Goal: Entertainment & Leisure: Consume media (video, audio)

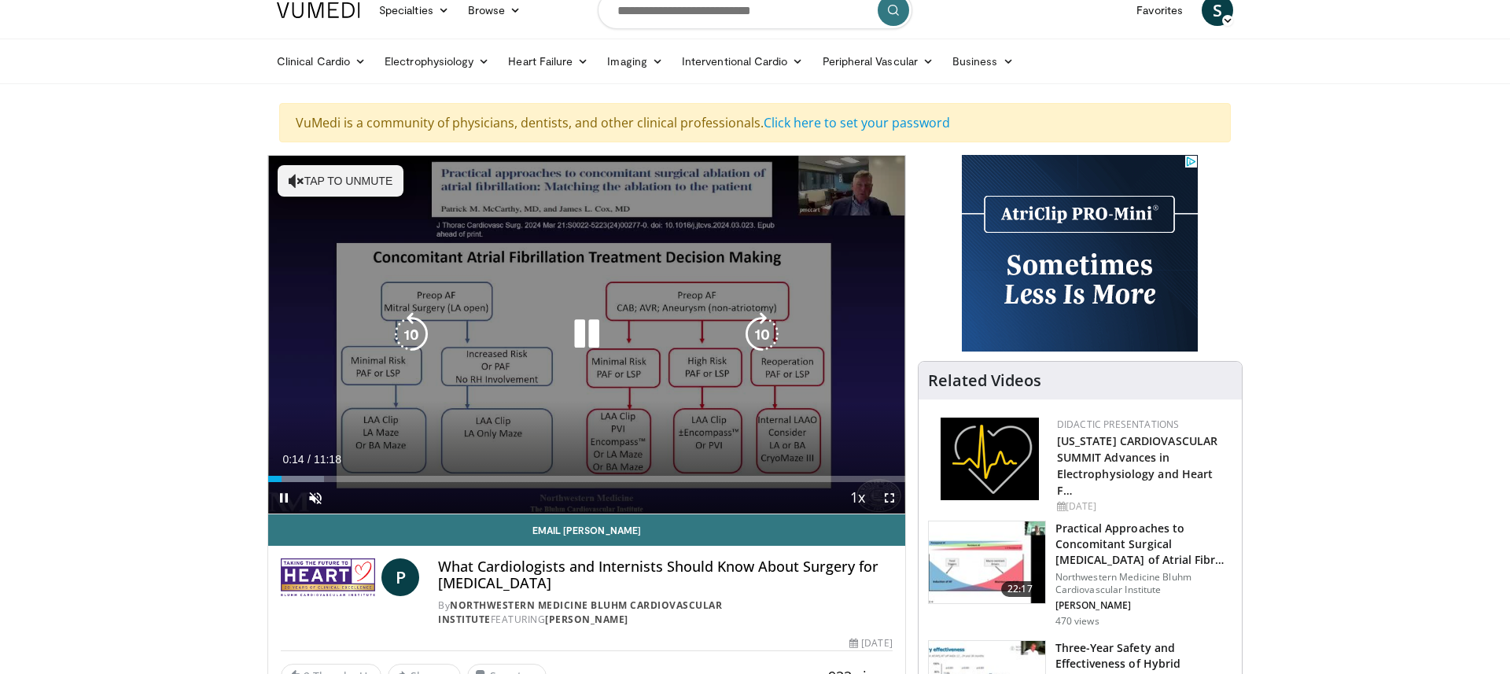
click at [582, 331] on icon "Video Player" at bounding box center [587, 334] width 44 height 44
click at [582, 333] on icon "Video Player" at bounding box center [587, 334] width 44 height 44
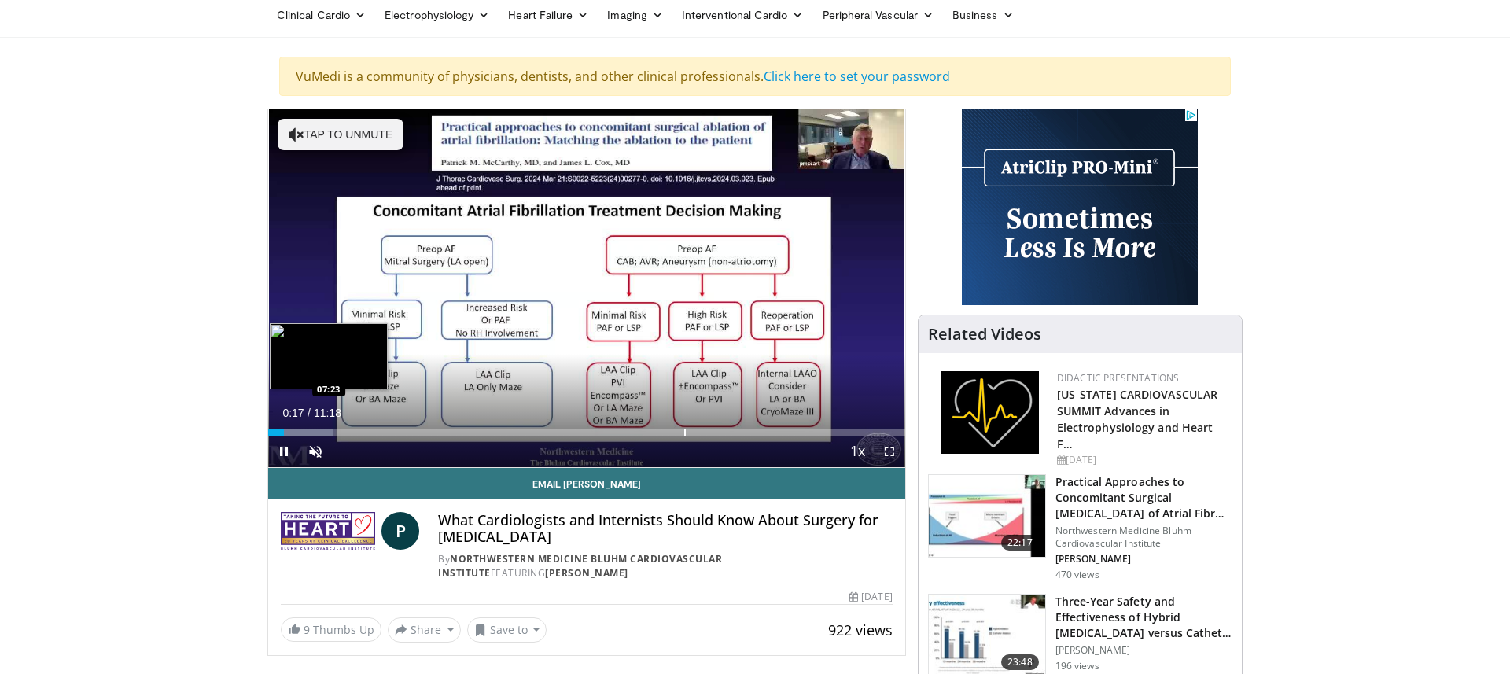
scroll to position [65, 0]
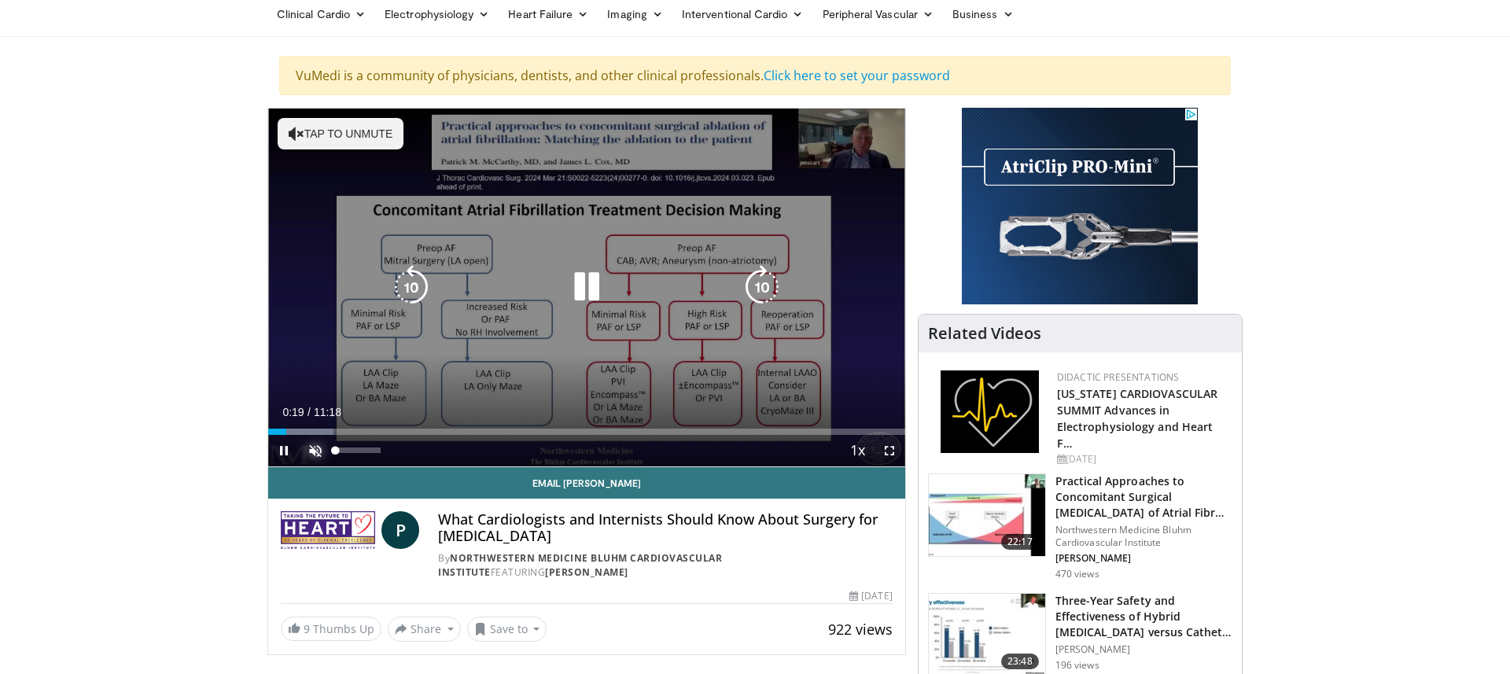
click at [314, 451] on span "Video Player" at bounding box center [315, 450] width 31 height 31
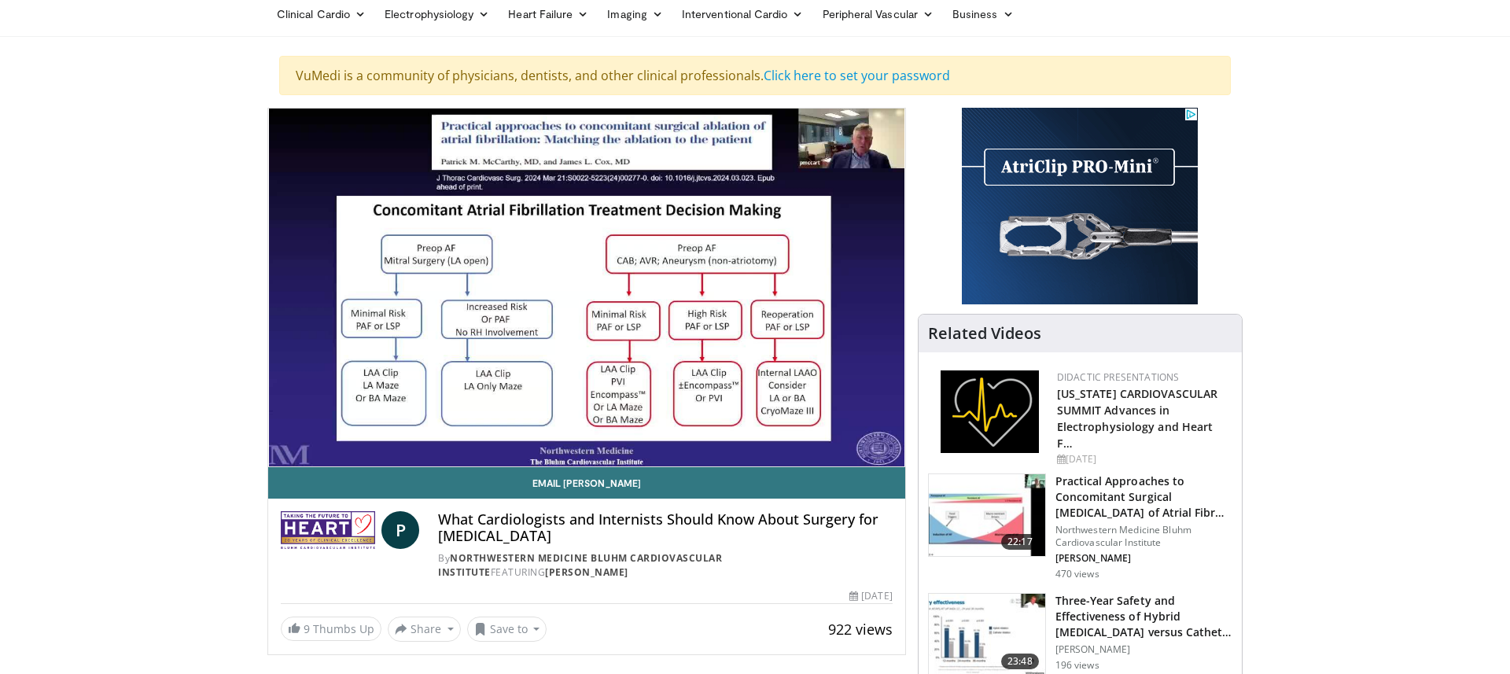
scroll to position [68, 0]
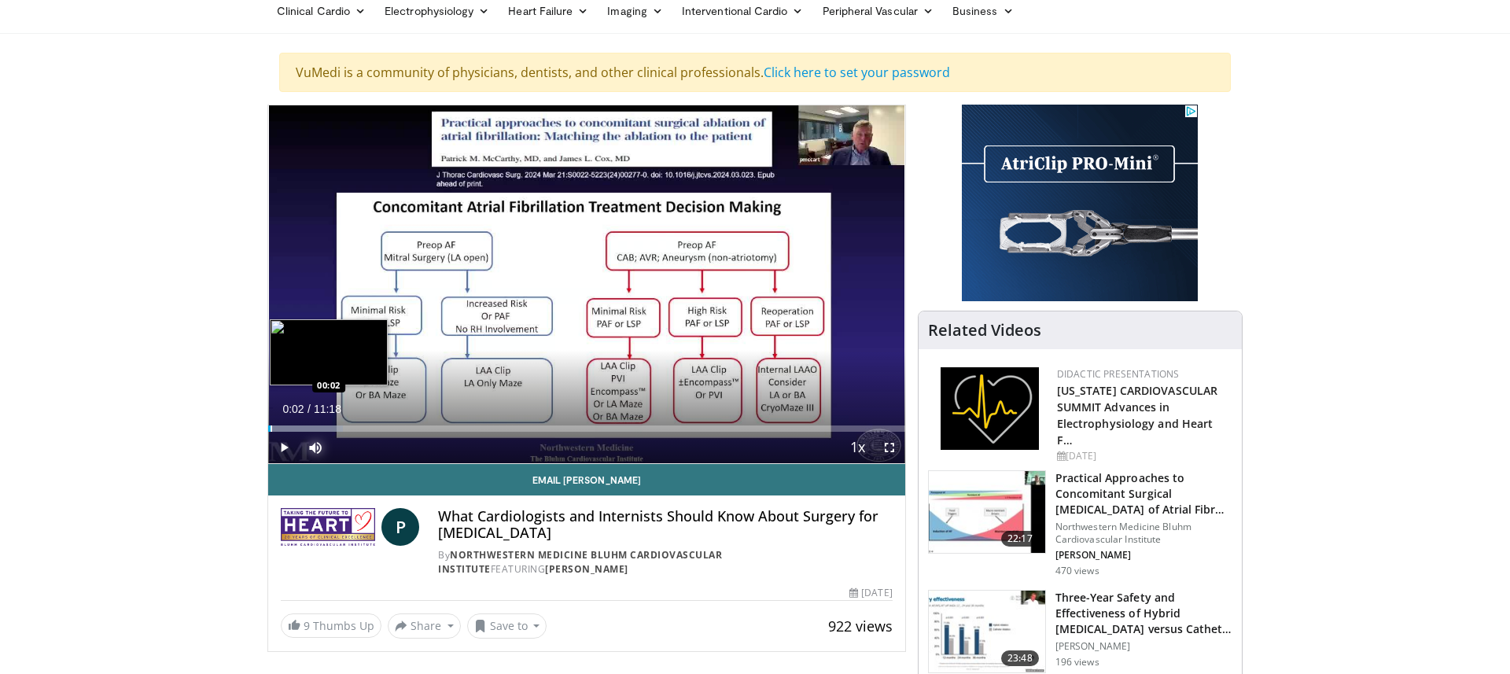
click at [271, 432] on div "00:02" at bounding box center [269, 428] width 2 height 6
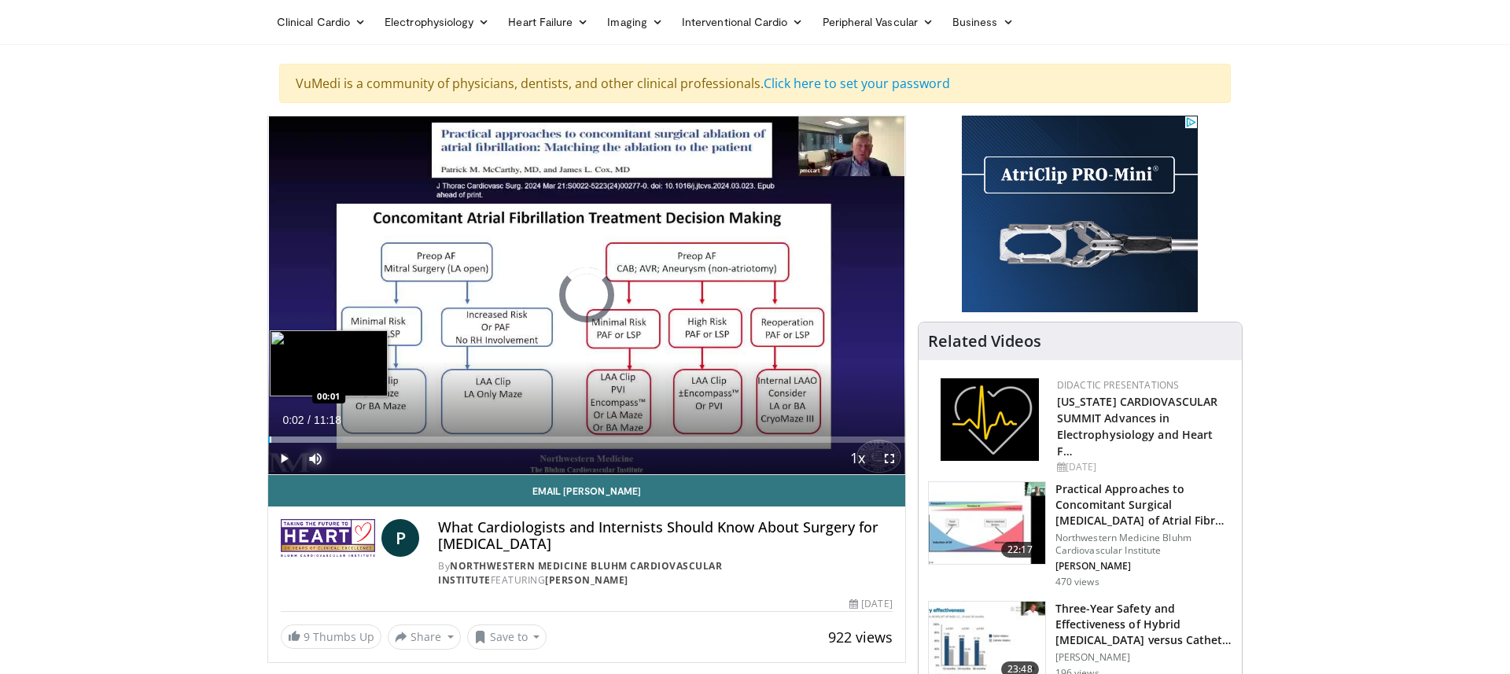
click at [270, 432] on div "Loaded : 11.68% 00:02 00:01" at bounding box center [586, 435] width 637 height 15
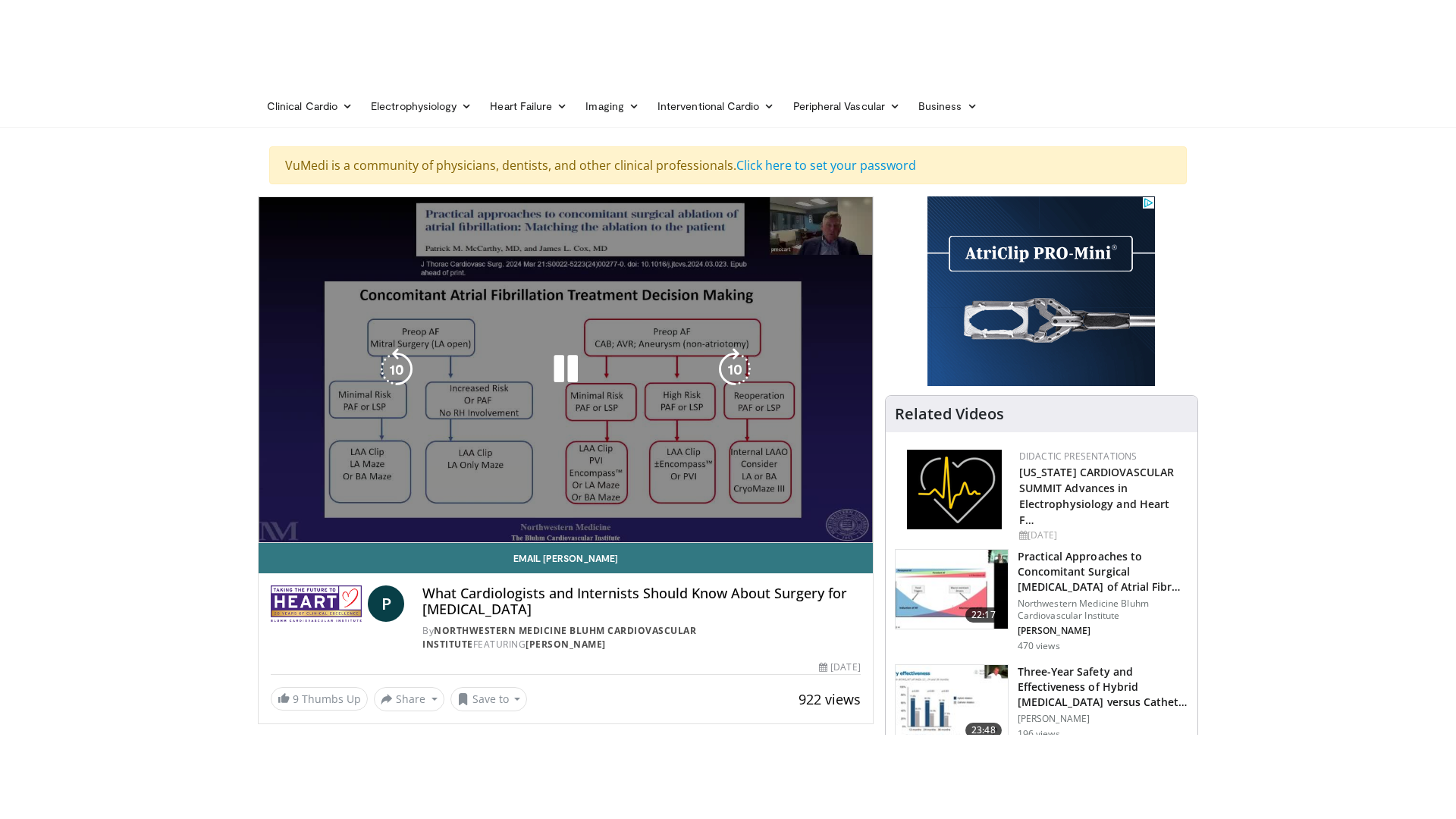
scroll to position [52, 0]
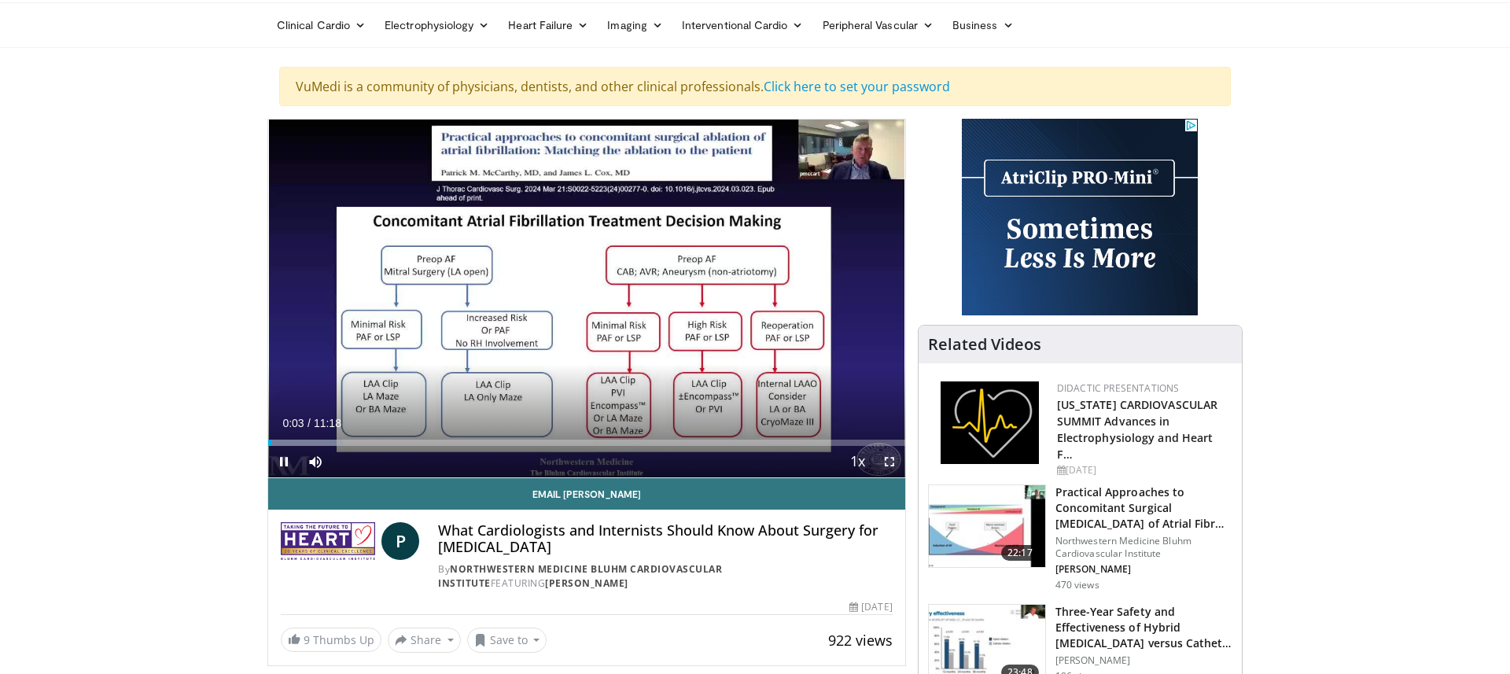
click at [889, 461] on span "Video Player" at bounding box center [889, 461] width 31 height 31
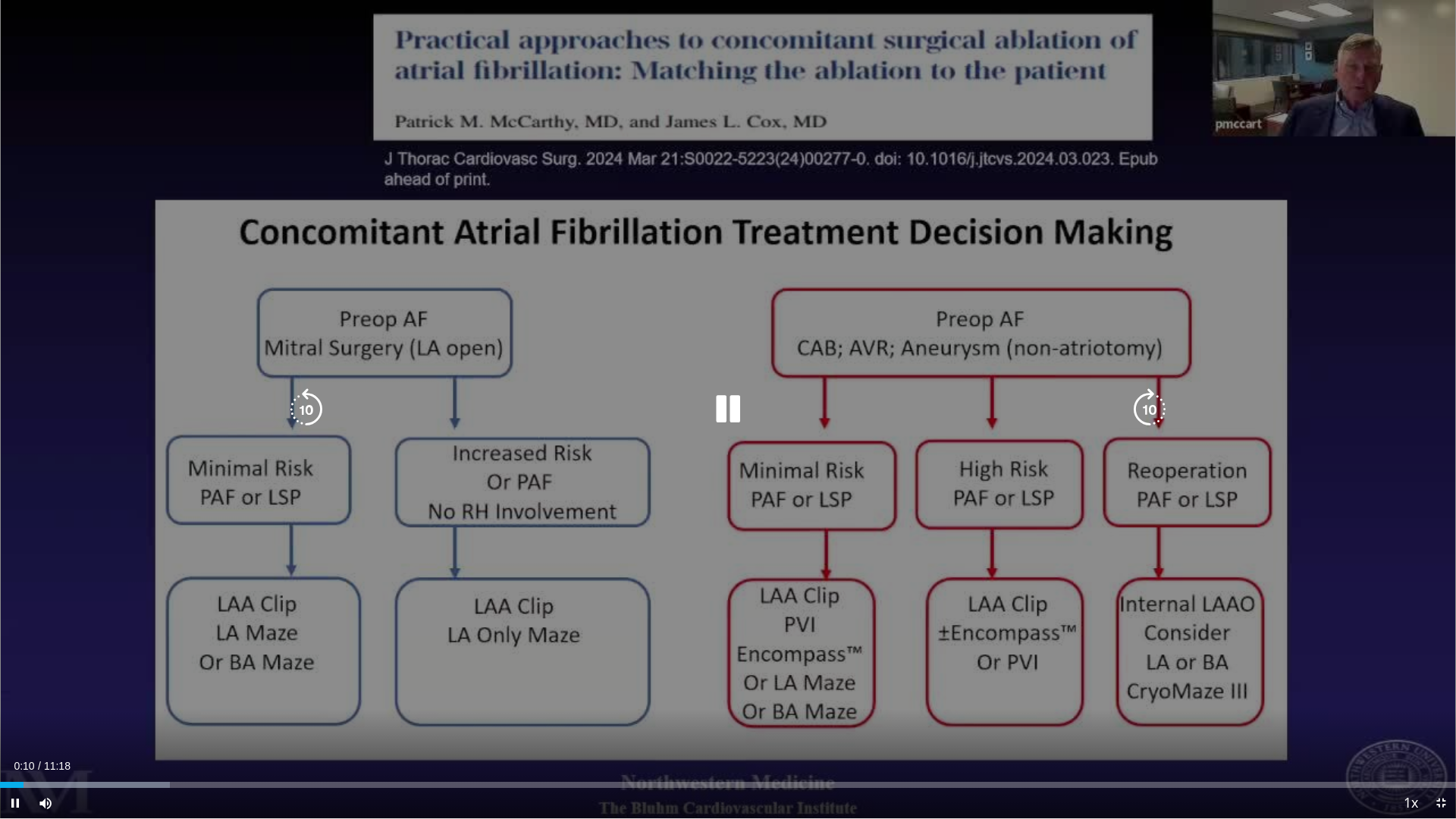
click at [985, 637] on div "10 seconds Tap to unmute" at bounding box center [728, 409] width 1456 height 819
click at [728, 411] on icon "Video Player" at bounding box center [728, 410] width 42 height 42
click at [732, 405] on icon "Video Player" at bounding box center [728, 410] width 42 height 42
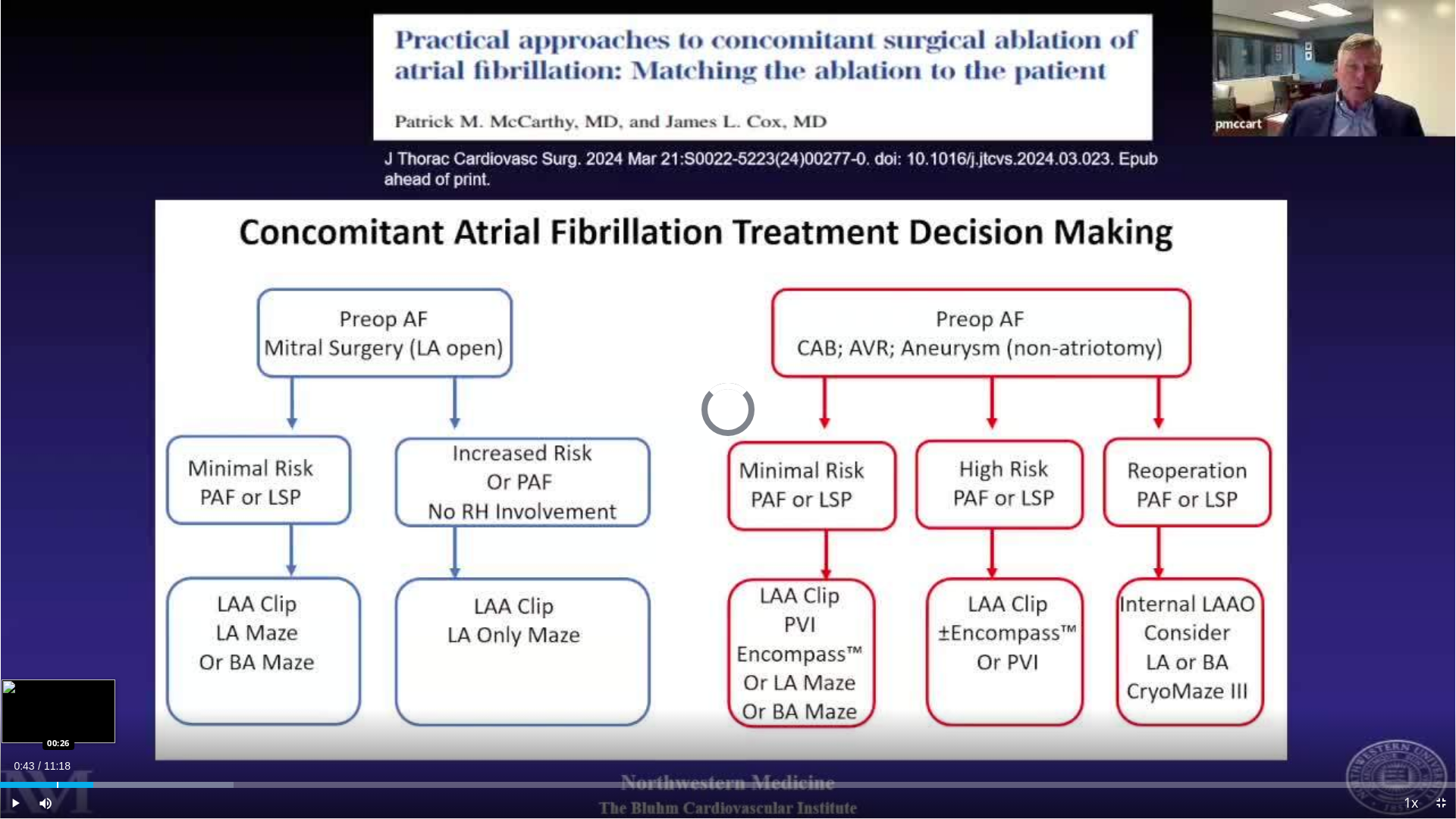
click at [57, 649] on div "00:43" at bounding box center [46, 785] width 94 height 6
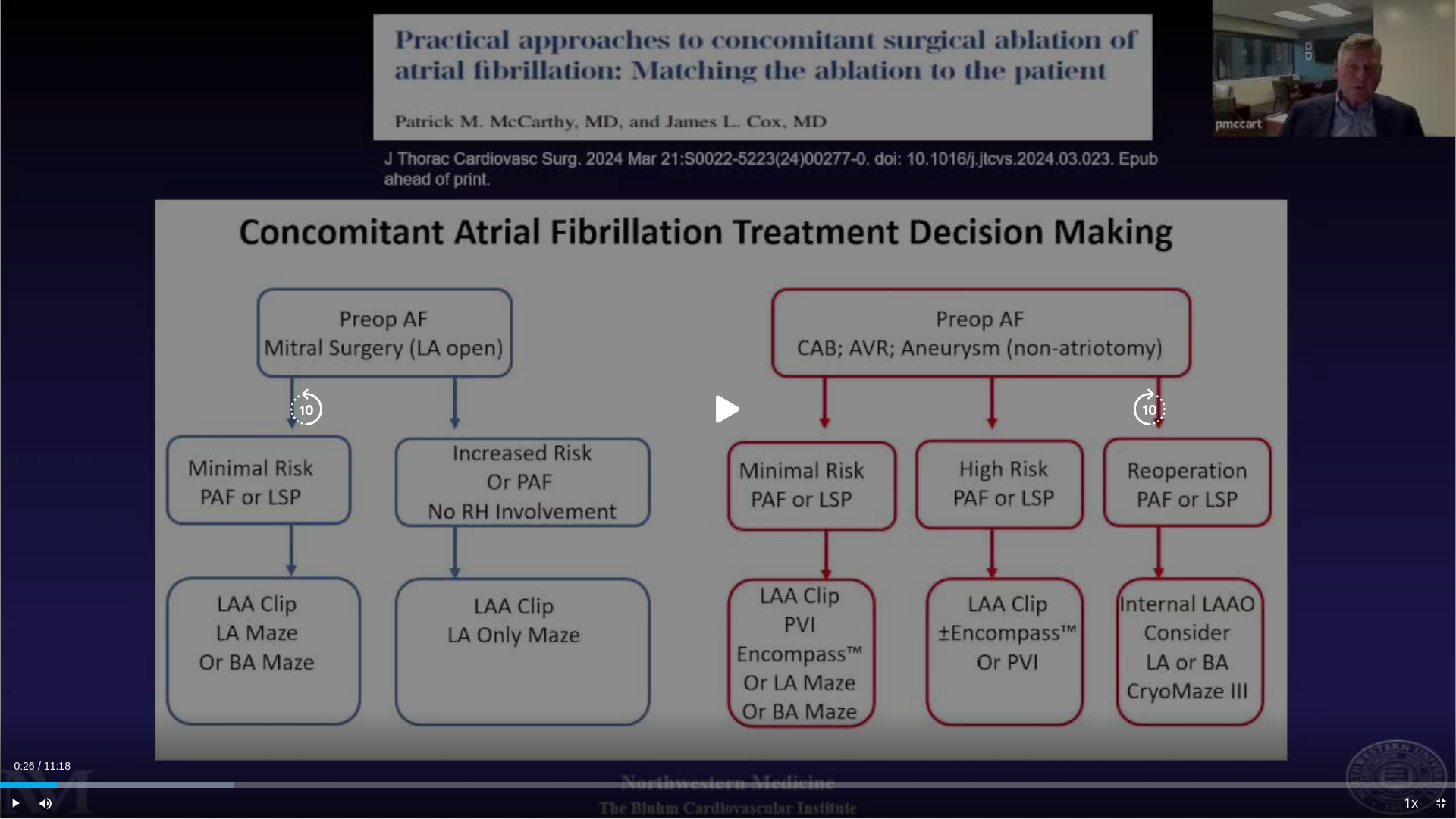
click at [370, 649] on div "10 seconds Tap to unmute" at bounding box center [728, 409] width 1456 height 819
